Goal: Information Seeking & Learning: Learn about a topic

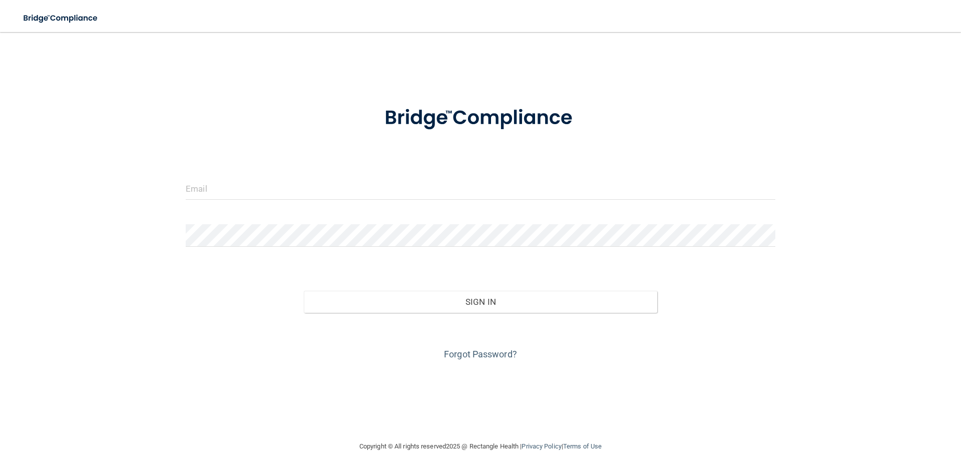
click at [446, 175] on form "Invalid email/password. You don't have permission to access that page. Sign In …" at bounding box center [480, 227] width 589 height 270
click at [190, 194] on input "email" at bounding box center [480, 188] width 589 height 23
type input "[EMAIL_ADDRESS][DOMAIN_NAME]"
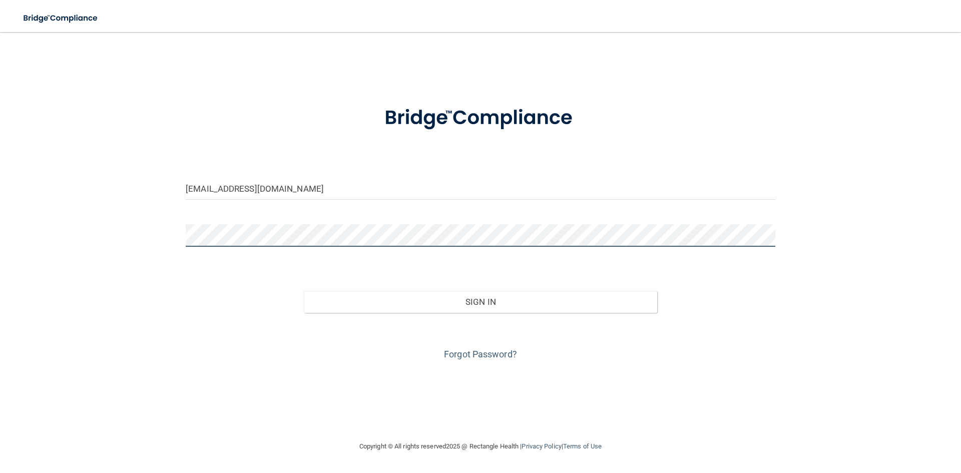
click at [304, 291] on button "Sign In" at bounding box center [481, 302] width 354 height 22
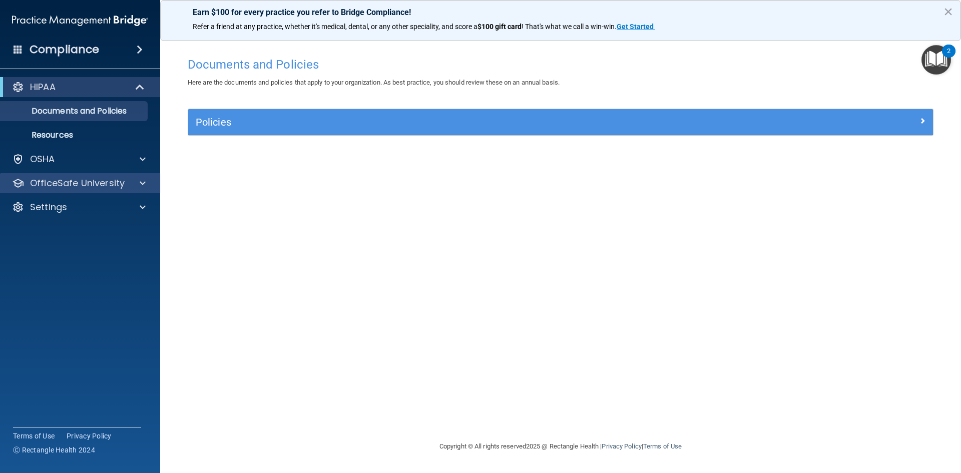
click at [139, 190] on div "OfficeSafe University" at bounding box center [80, 183] width 161 height 20
click at [130, 185] on div at bounding box center [141, 183] width 25 height 12
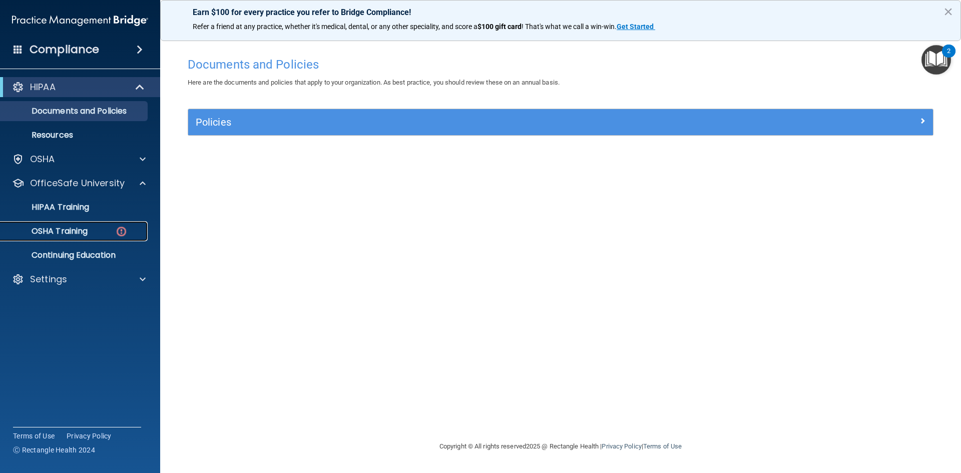
click at [121, 228] on img at bounding box center [121, 231] width 13 height 13
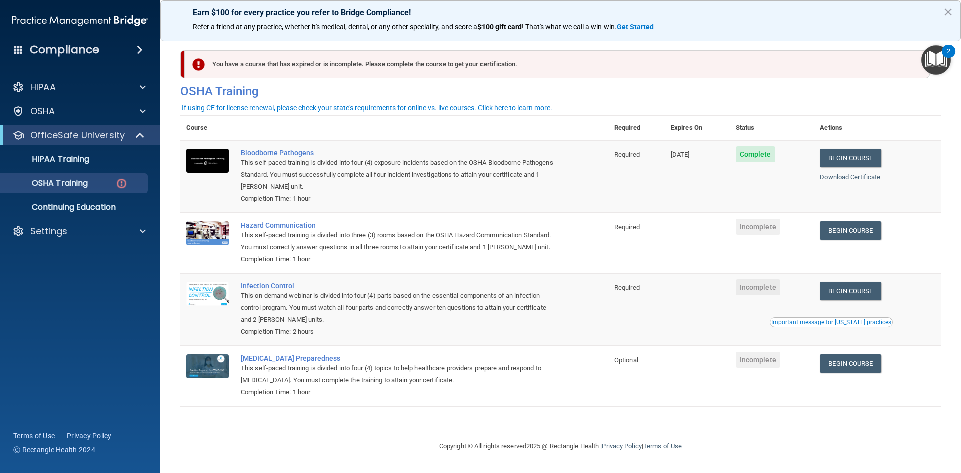
click at [863, 221] on td "Begin Course Download Certificate" at bounding box center [877, 243] width 127 height 61
click at [861, 224] on link "Begin Course" at bounding box center [850, 230] width 61 height 19
click at [859, 233] on link "Begin Course" at bounding box center [850, 230] width 61 height 19
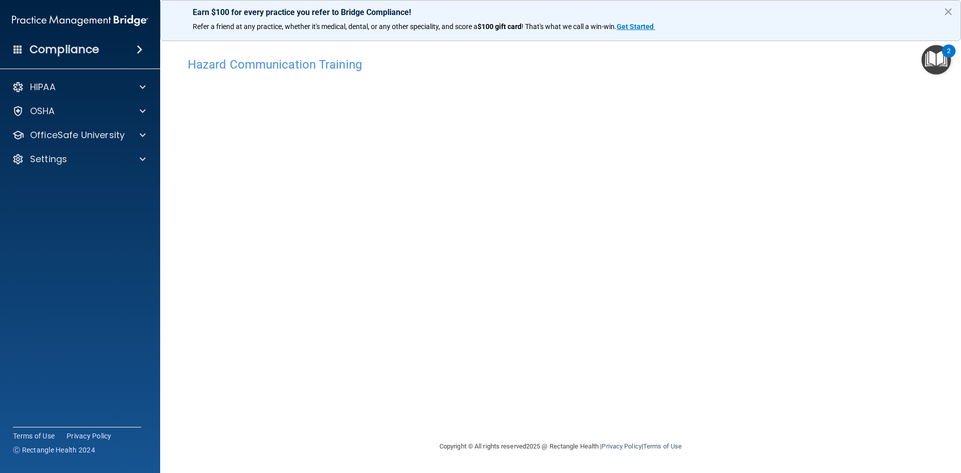
click at [954, 56] on div "2" at bounding box center [949, 51] width 14 height 13
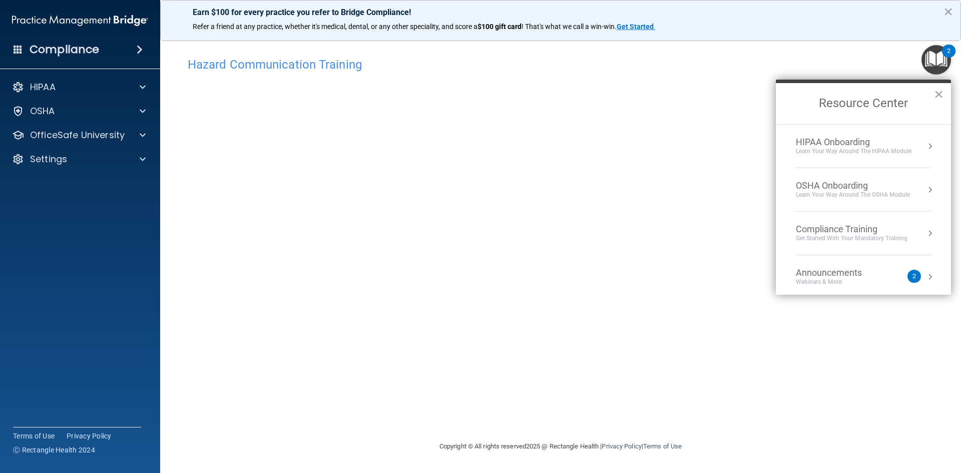
click at [952, 70] on main "Hazard Communication Training This course doesn’t expire until . Are you sure y…" at bounding box center [560, 252] width 801 height 441
click at [940, 94] on button "×" at bounding box center [939, 94] width 10 height 16
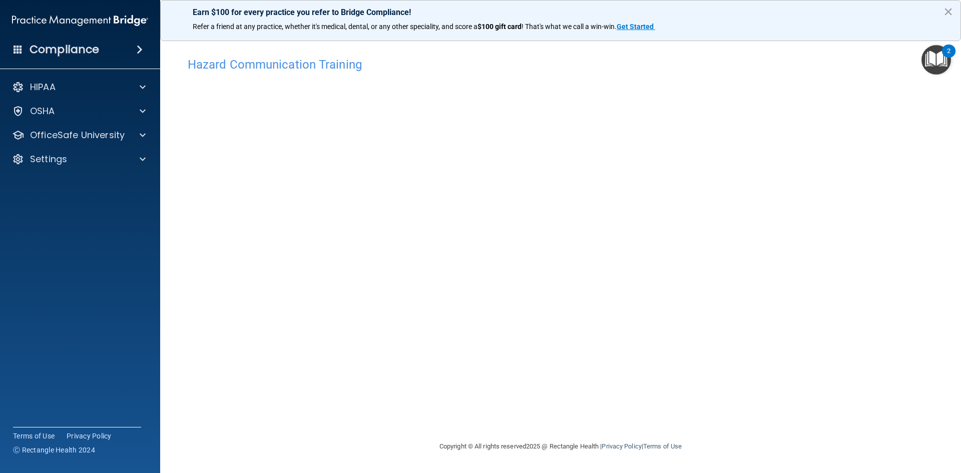
click at [932, 54] on img "Open Resource Center, 2 new notifications" at bounding box center [936, 60] width 30 height 30
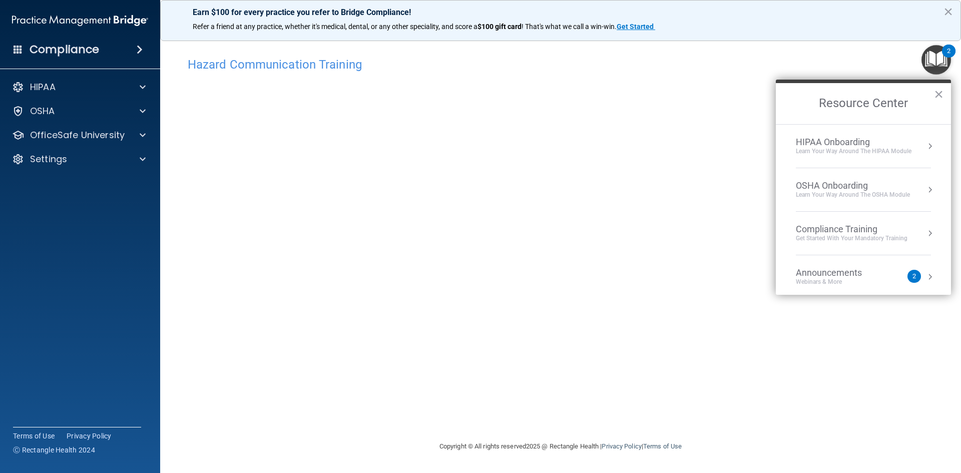
click at [941, 63] on img "Open Resource Center, 2 new notifications" at bounding box center [936, 60] width 30 height 30
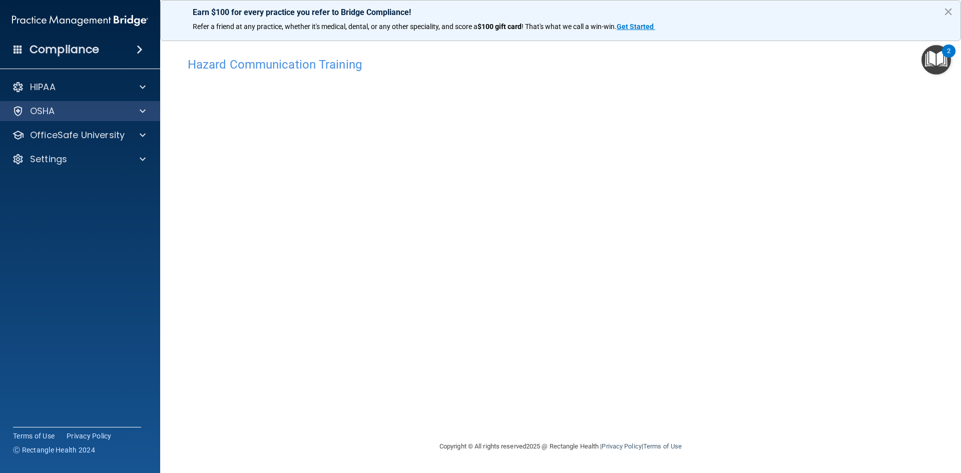
click at [133, 104] on div "OSHA" at bounding box center [80, 111] width 161 height 20
click at [141, 112] on span at bounding box center [143, 111] width 6 height 12
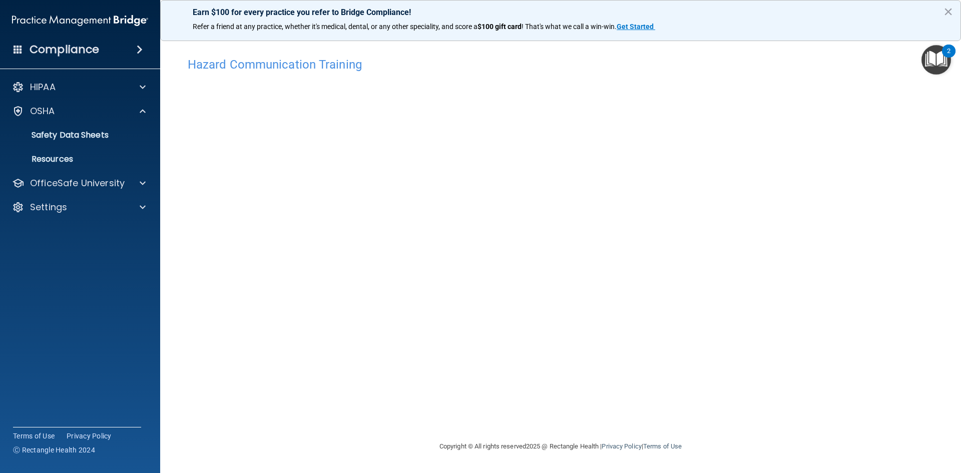
click at [244, 67] on h4 "Hazard Communication Training" at bounding box center [560, 64] width 745 height 13
